Goal: Navigation & Orientation: Find specific page/section

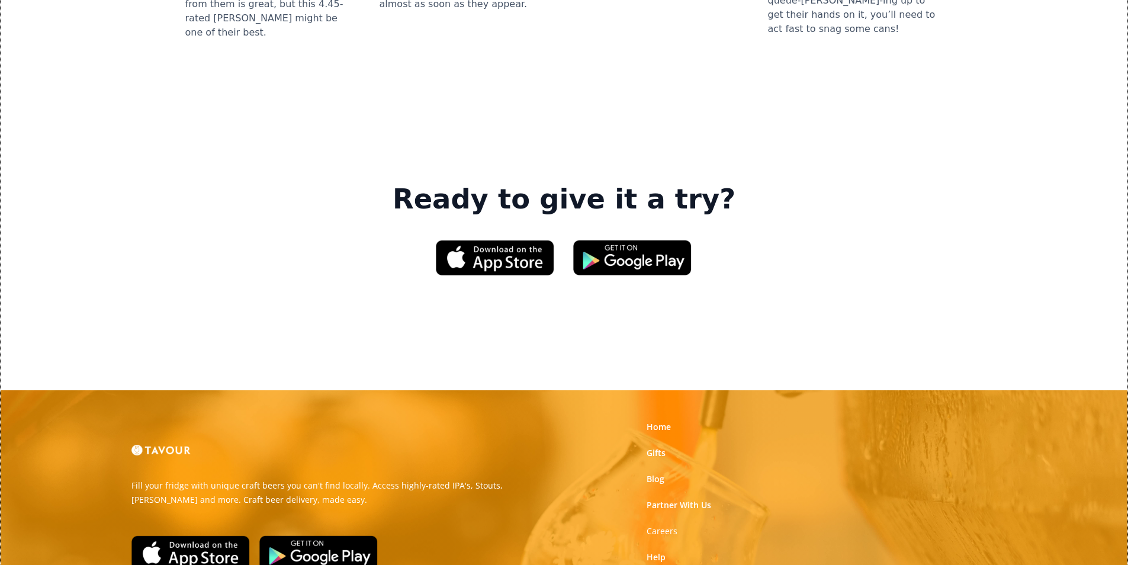
scroll to position [1791, 0]
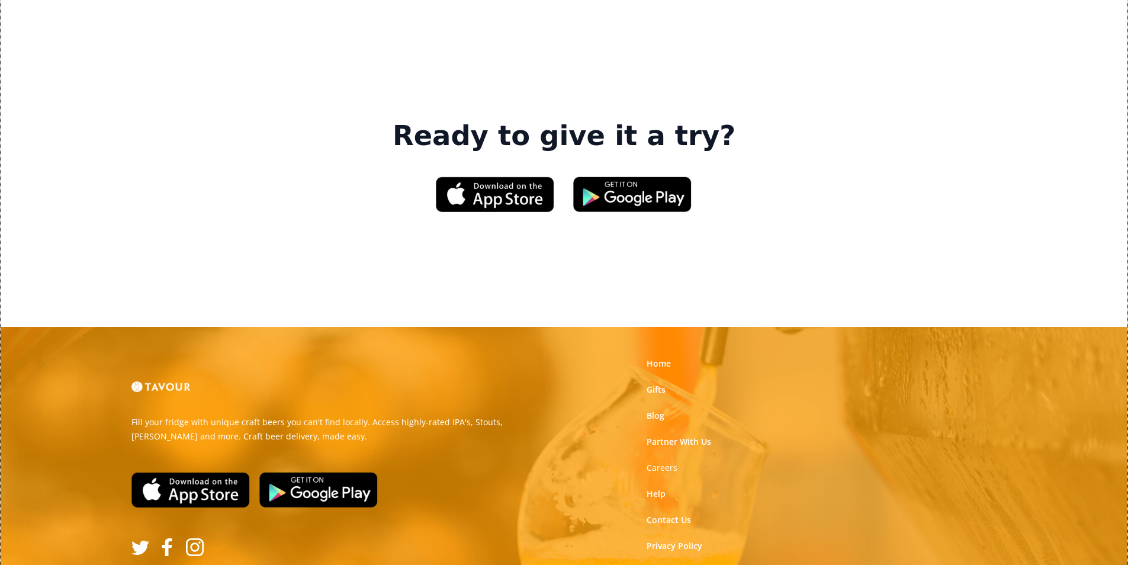
click at [680, 564] on link "Terms of Use" at bounding box center [672, 572] width 53 height 12
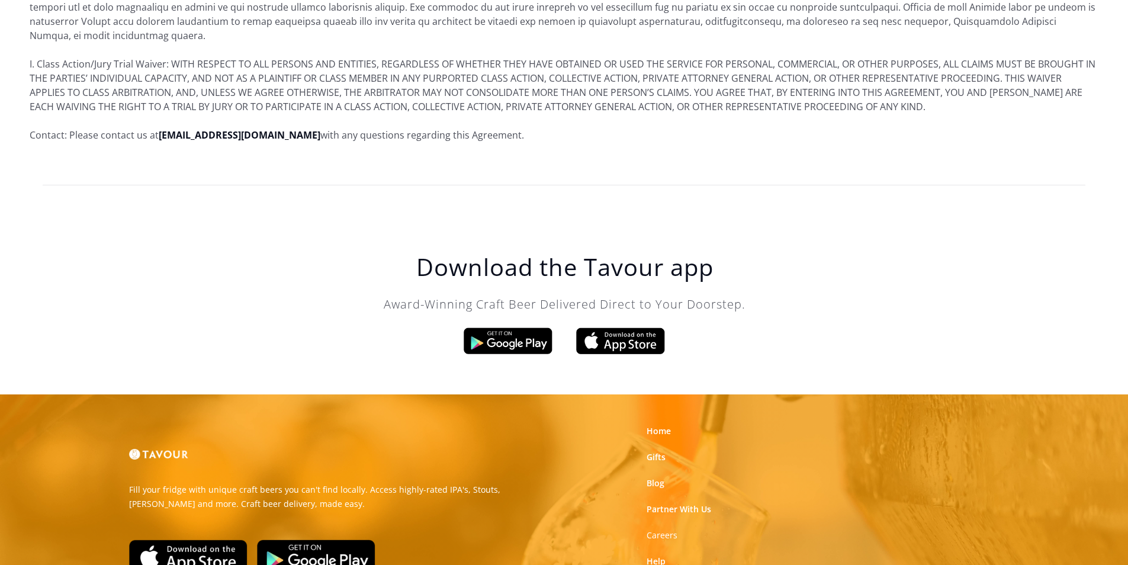
scroll to position [7205, 0]
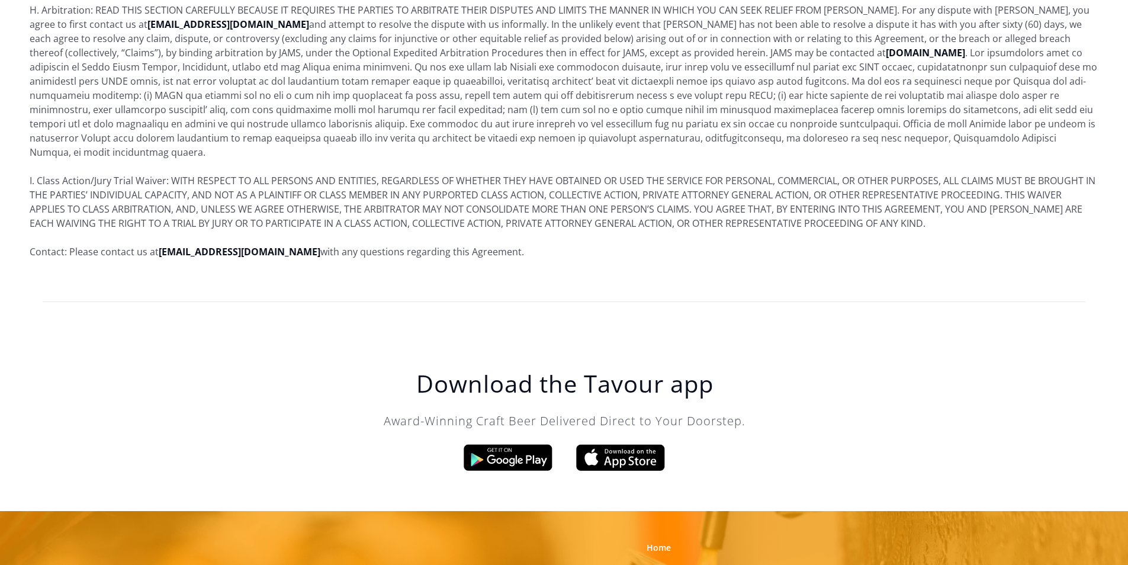
scroll to position [7205, 0]
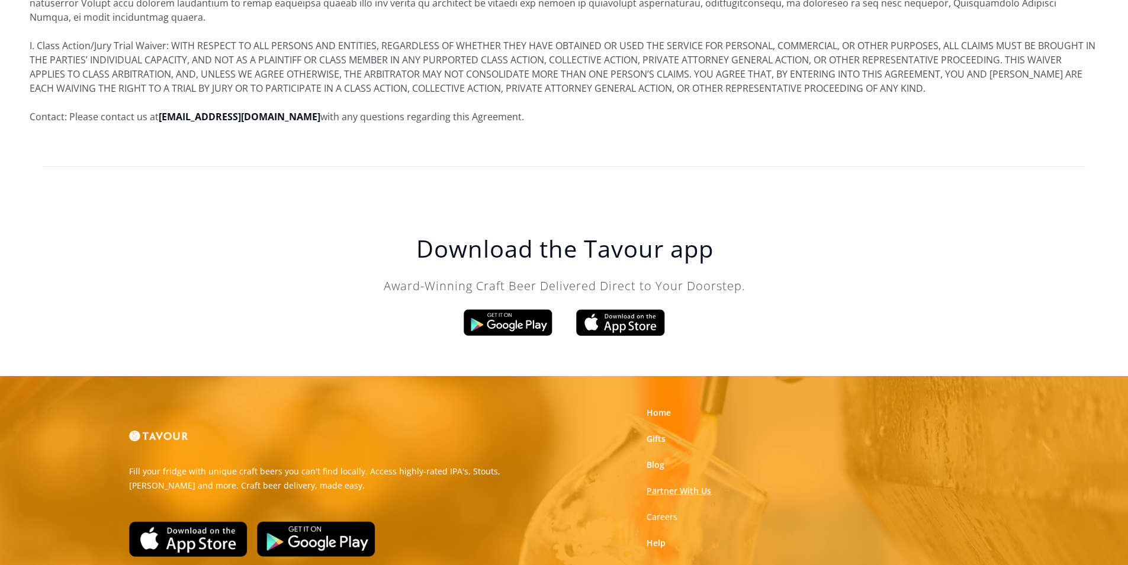
click at [702, 485] on link "Partner With Us" at bounding box center [678, 491] width 65 height 12
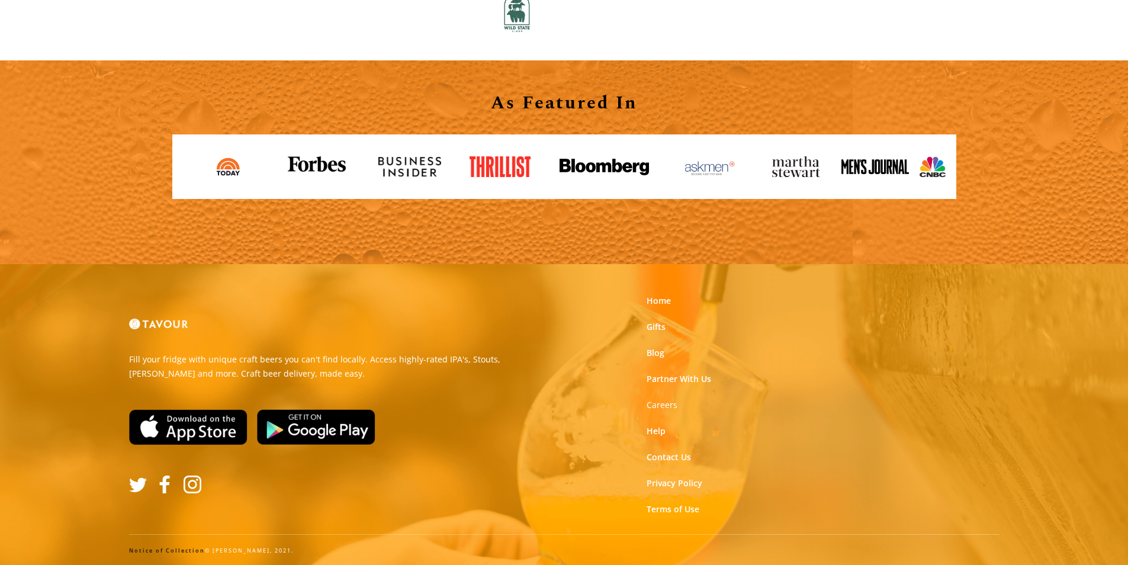
scroll to position [1307, 0]
